Goal: Task Accomplishment & Management: Manage account settings

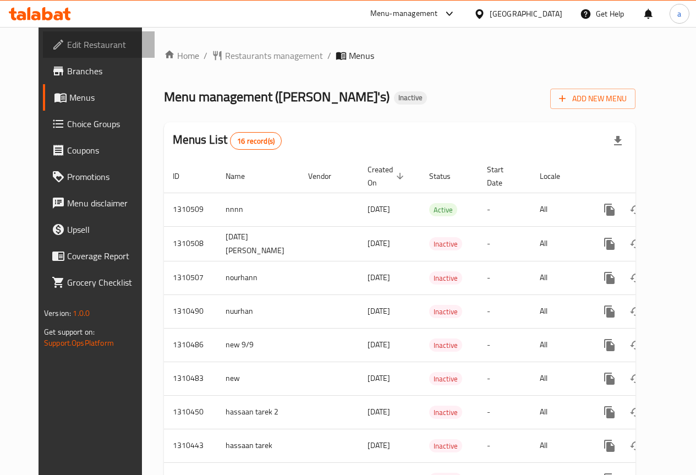
click at [67, 42] on span "Edit Restaurant" at bounding box center [106, 44] width 79 height 13
